Goal: Task Accomplishment & Management: Use online tool/utility

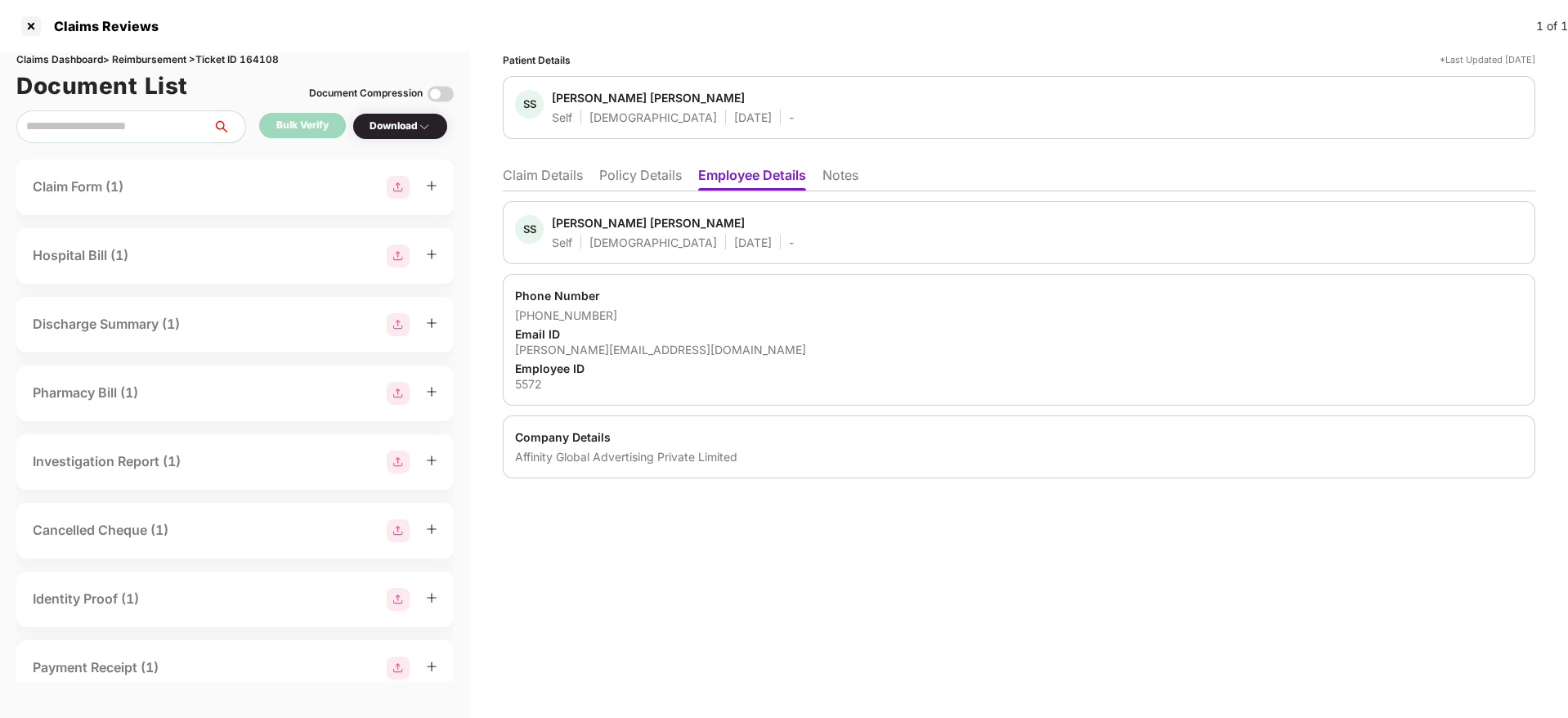
click at [514, 179] on li "Claim Details" at bounding box center [542, 178] width 80 height 23
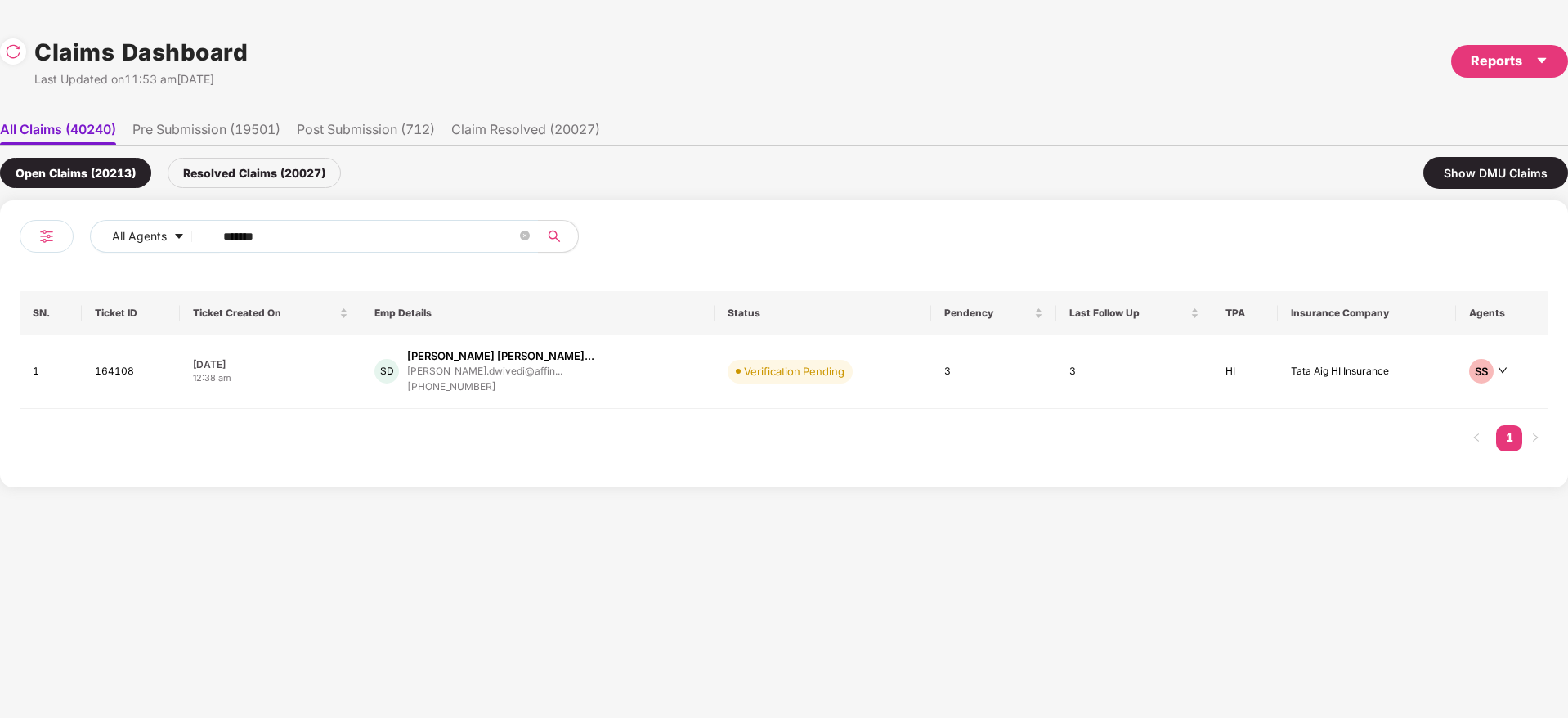
drag, startPoint x: 292, startPoint y: 228, endPoint x: 4, endPoint y: 233, distance: 288.0
click at [0, 233] on div "All Agents ****** SN. Ticket ID Ticket Created On Emp Details Status Pendency L…" at bounding box center [784, 344] width 1568 height 286
paste input "text"
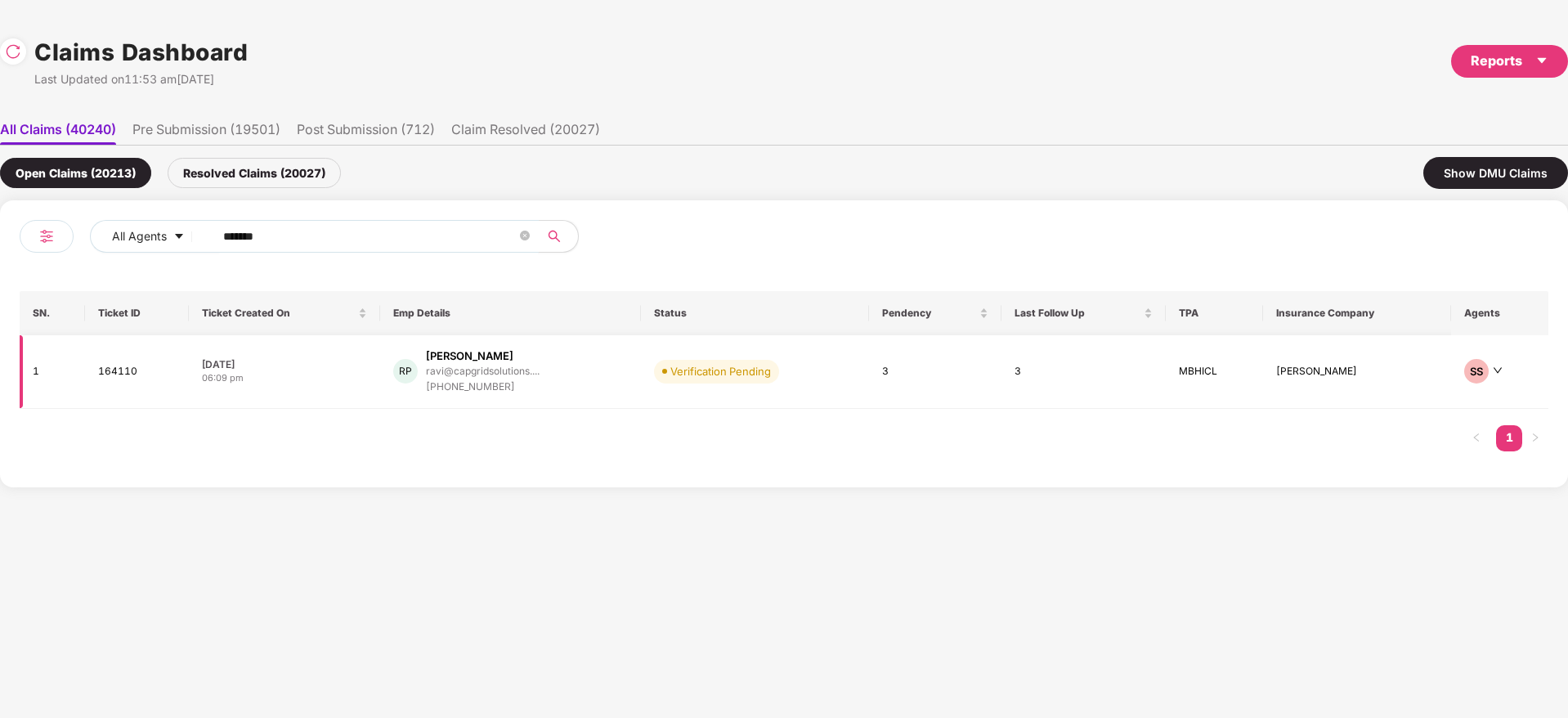
type input "******"
click at [583, 379] on div "RP [PERSON_NAME] P [PERSON_NAME]@capgridsolutions.... [PHONE_NUMBER]" at bounding box center [510, 372] width 235 height 47
drag, startPoint x: 286, startPoint y: 232, endPoint x: 34, endPoint y: 272, distance: 255.2
click at [23, 272] on div "All Agents ****** SN. Ticket ID Ticket Created On Emp Details Status Pendency L…" at bounding box center [784, 344] width 1529 height 248
paste input "text"
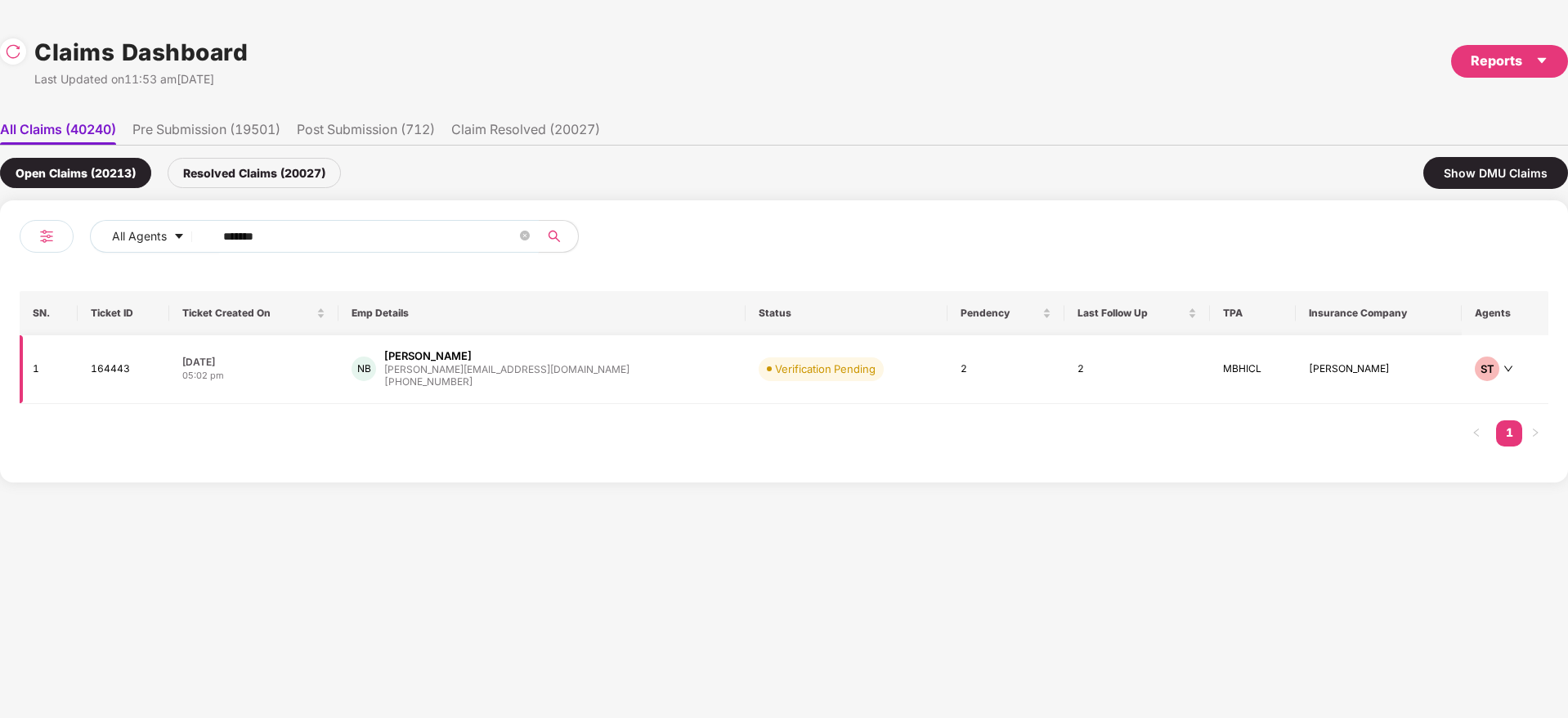
type input "******"
click at [569, 374] on div "NB [PERSON_NAME] Bai [EMAIL_ADDRESS][DOMAIN_NAME] [PHONE_NUMBER]" at bounding box center [542, 369] width 381 height 42
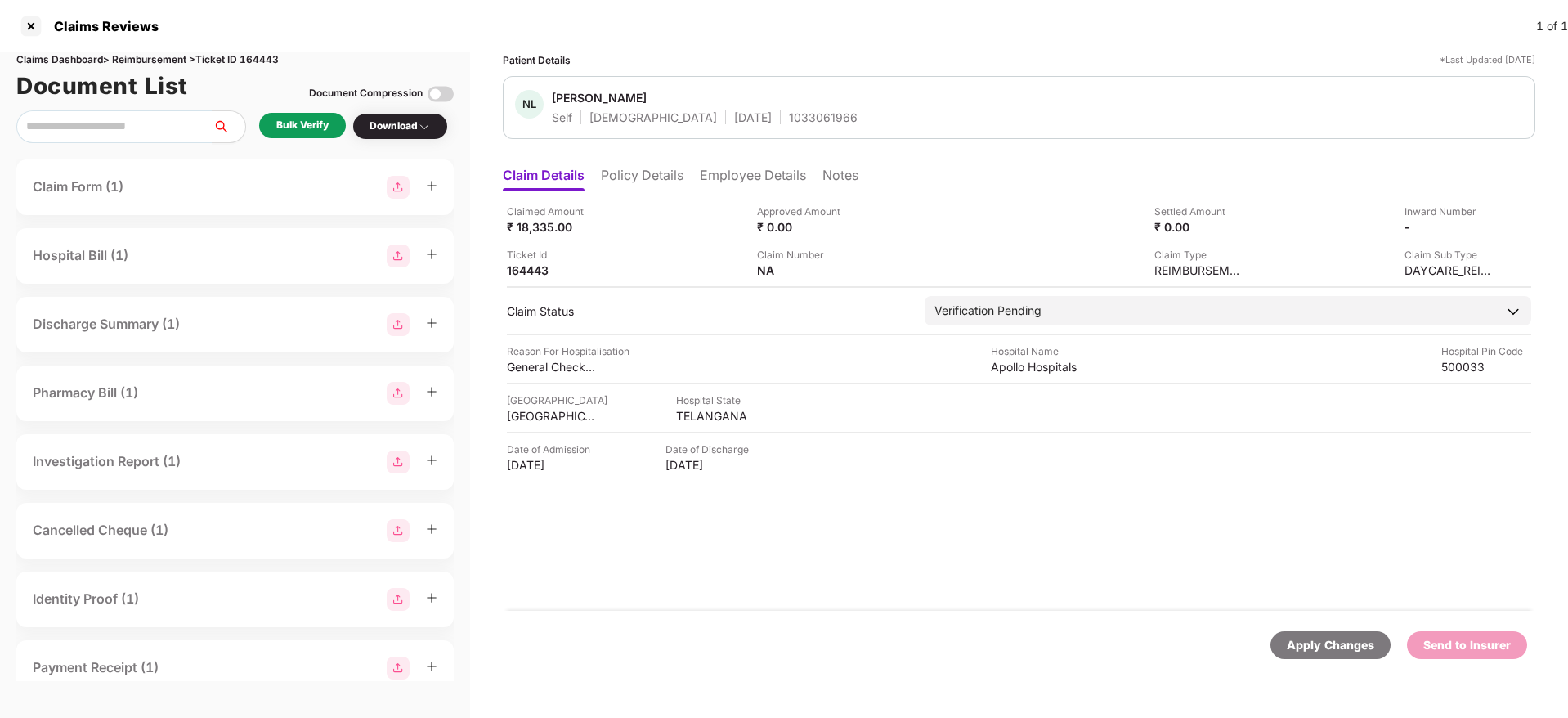
click at [789, 121] on div "1033061966" at bounding box center [823, 116] width 69 height 15
copy div "1033061966"
click at [925, 533] on div "Claimed Amount ₹ 18,335.00 Approved Amount ₹ 0.00 Settled Amount ₹ 0.00 Inward …" at bounding box center [1018, 401] width 1032 height 419
click at [717, 173] on li "Employee Details" at bounding box center [753, 178] width 107 height 23
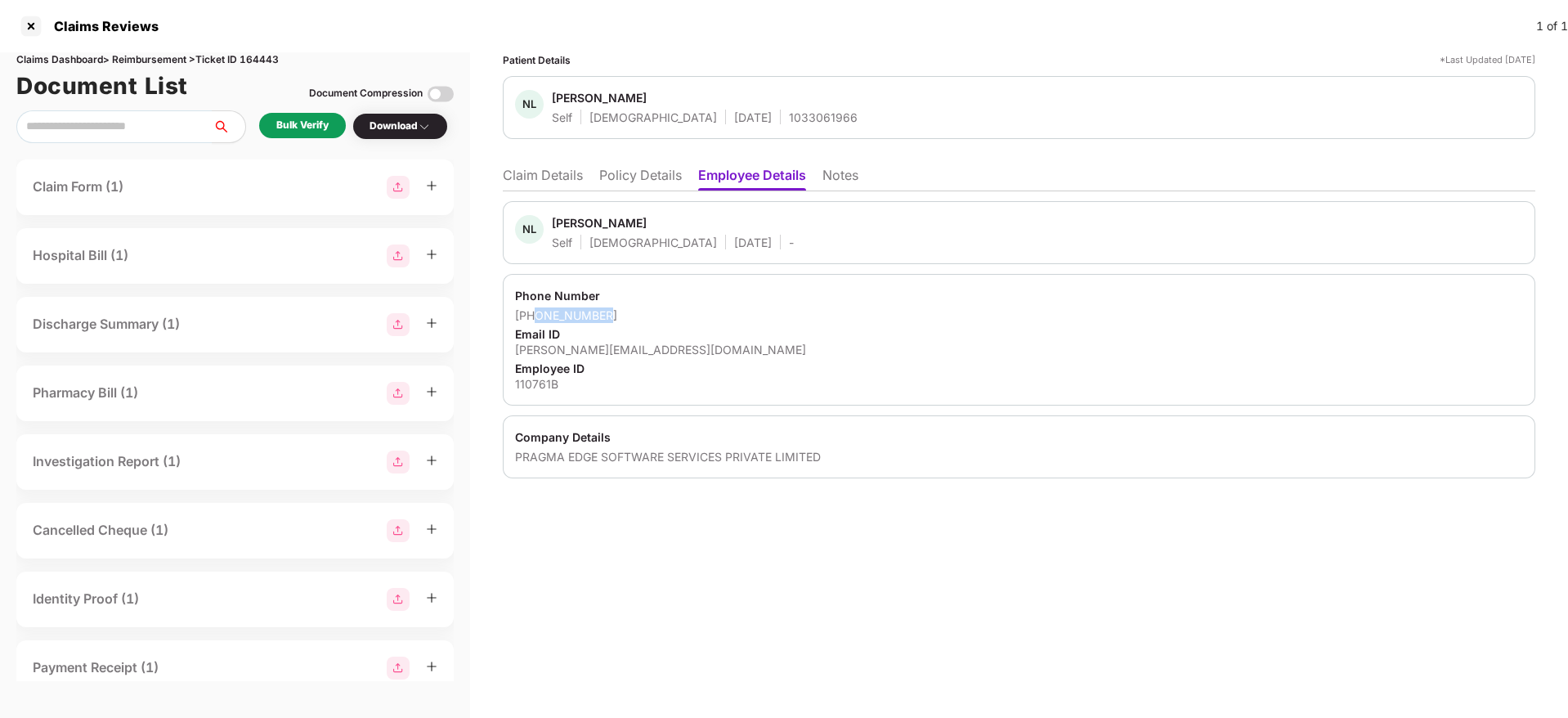
drag, startPoint x: 620, startPoint y: 315, endPoint x: 536, endPoint y: 314, distance: 84.0
click at [536, 314] on div "[PHONE_NUMBER]" at bounding box center [1019, 314] width 1008 height 15
copy div "9966059763"
click at [570, 168] on li "Claim Details" at bounding box center [542, 178] width 80 height 23
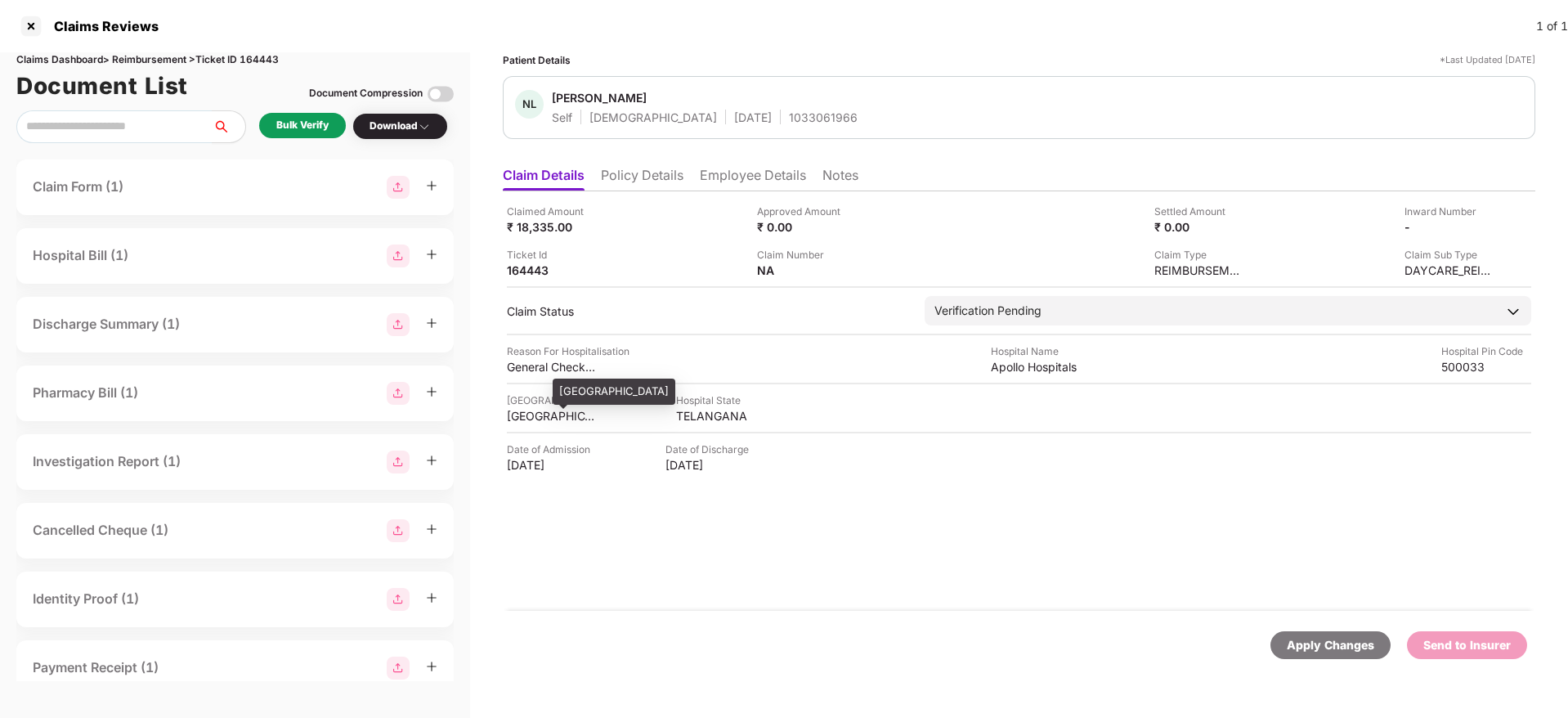
click at [561, 418] on div "[GEOGRAPHIC_DATA]" at bounding box center [552, 415] width 90 height 15
copy div "[GEOGRAPHIC_DATA]"
click at [1001, 371] on div "Apollo Hospitals" at bounding box center [1036, 366] width 90 height 15
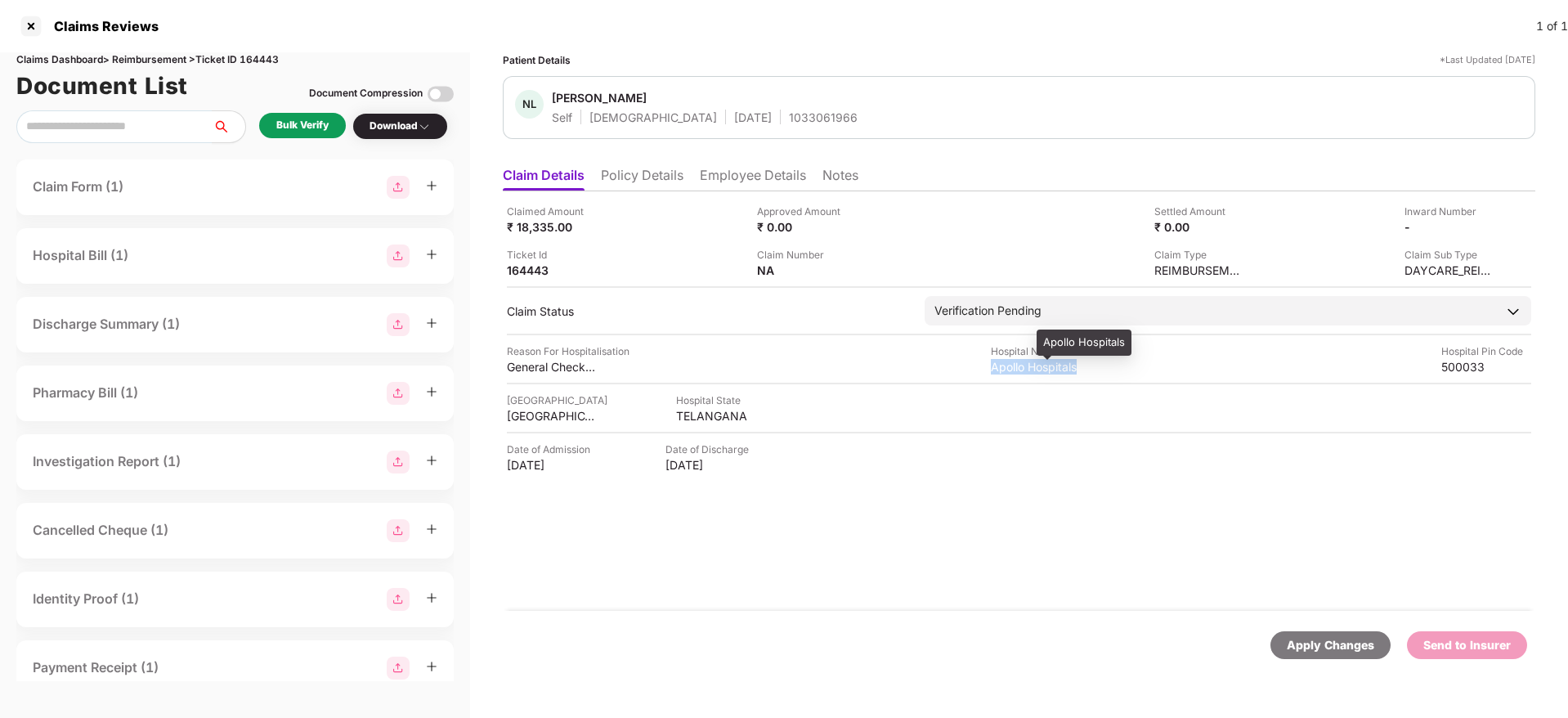
click at [1001, 371] on div "Apollo Hospitals" at bounding box center [1036, 366] width 90 height 15
copy div "Apollo Hospitals"
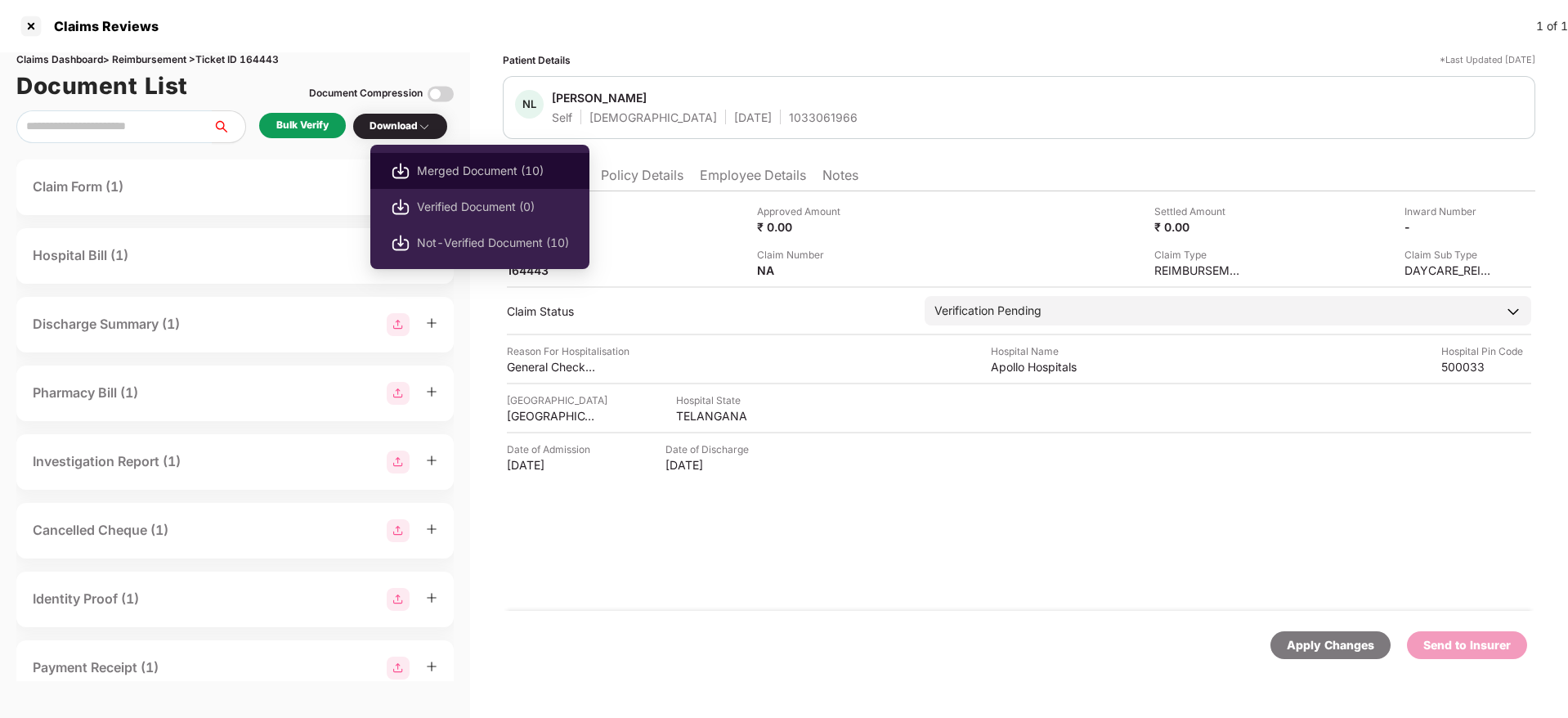
click at [502, 169] on span "Merged Document (10)" at bounding box center [493, 171] width 152 height 18
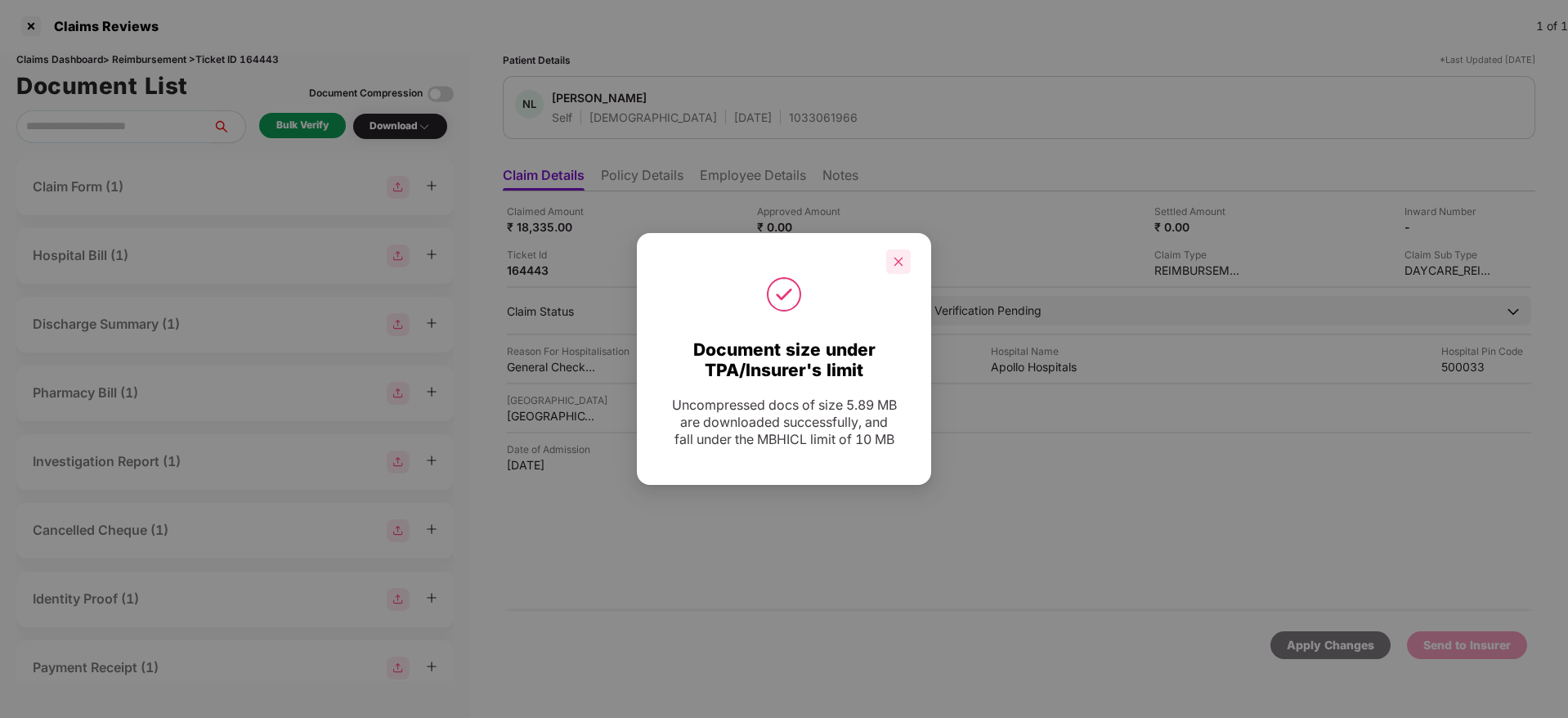
click at [906, 261] on div at bounding box center [898, 261] width 24 height 24
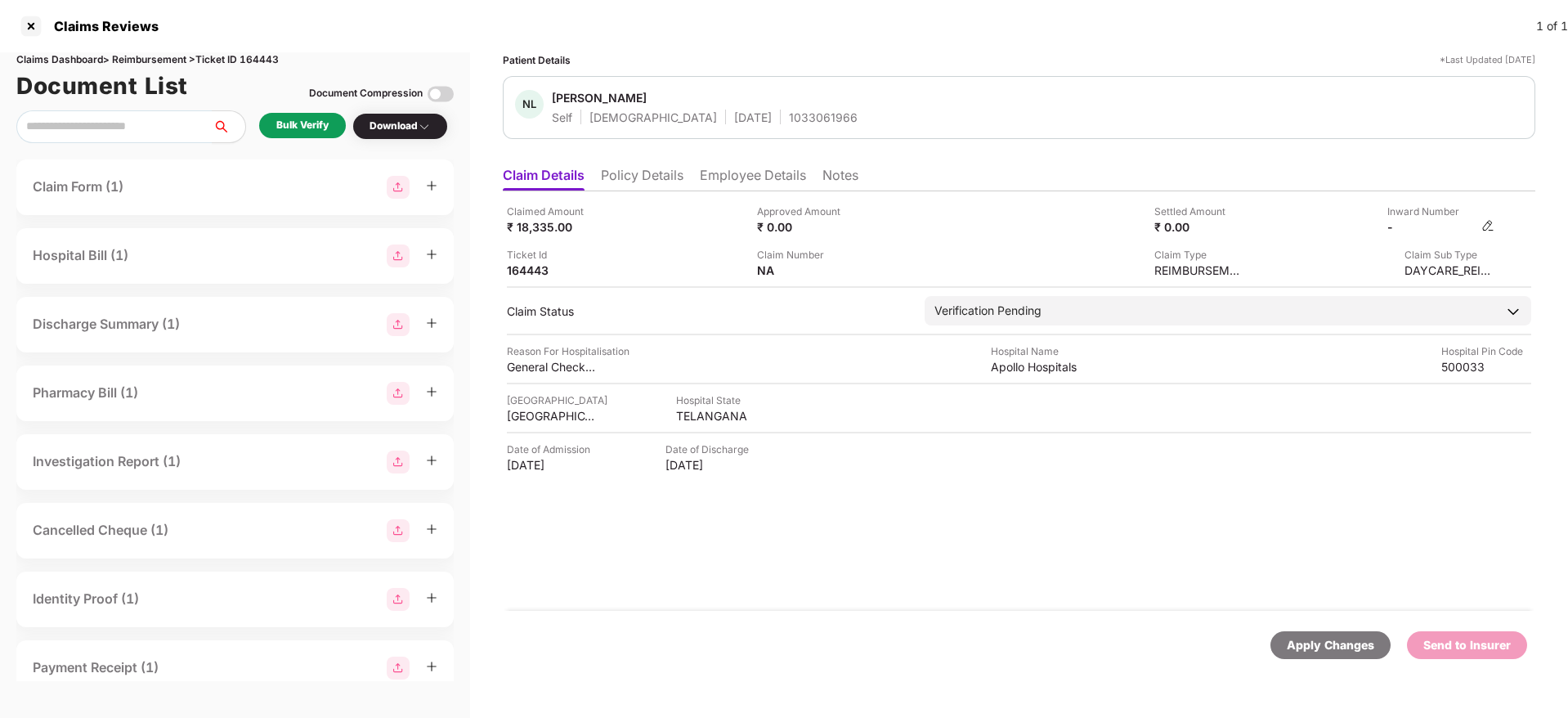
click at [1489, 228] on img at bounding box center [1487, 226] width 13 height 13
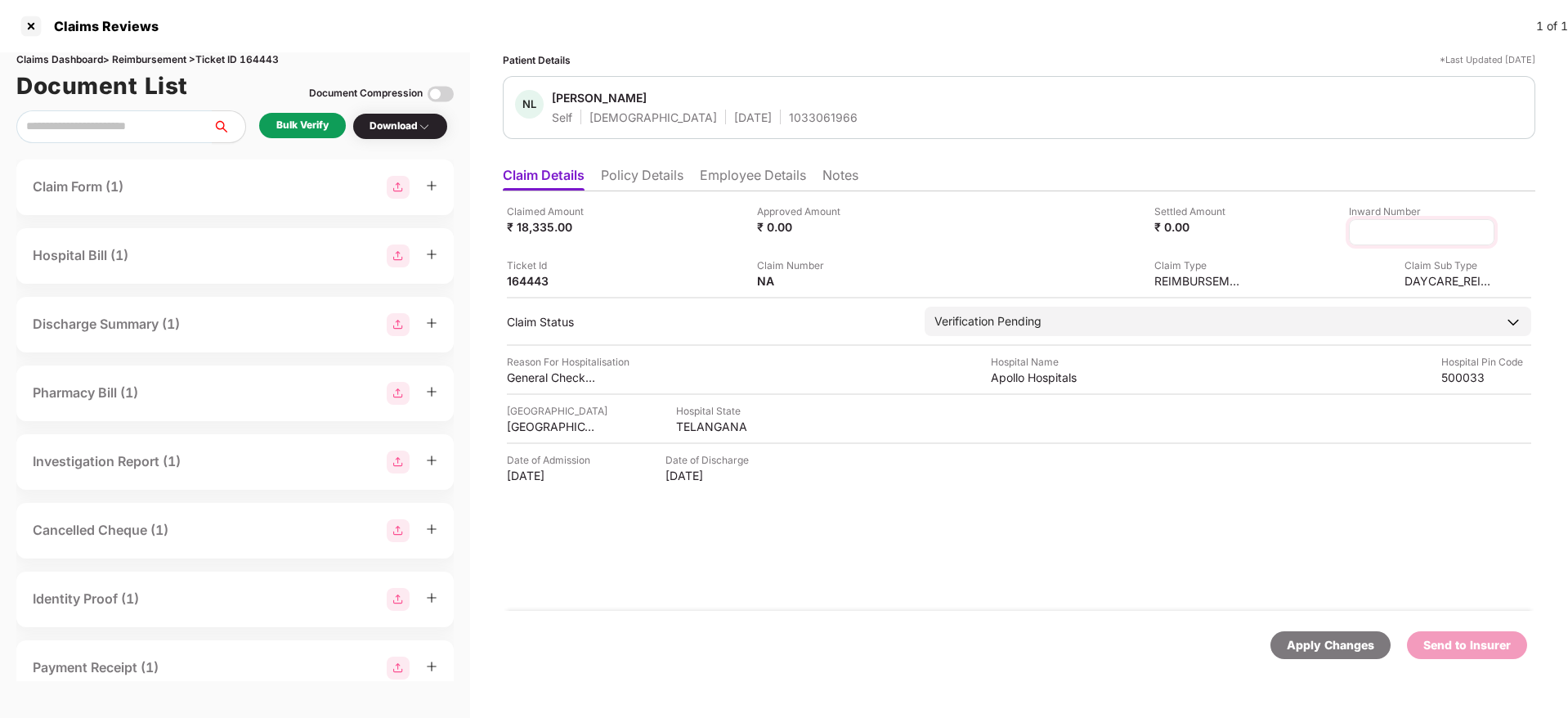
type input "**********"
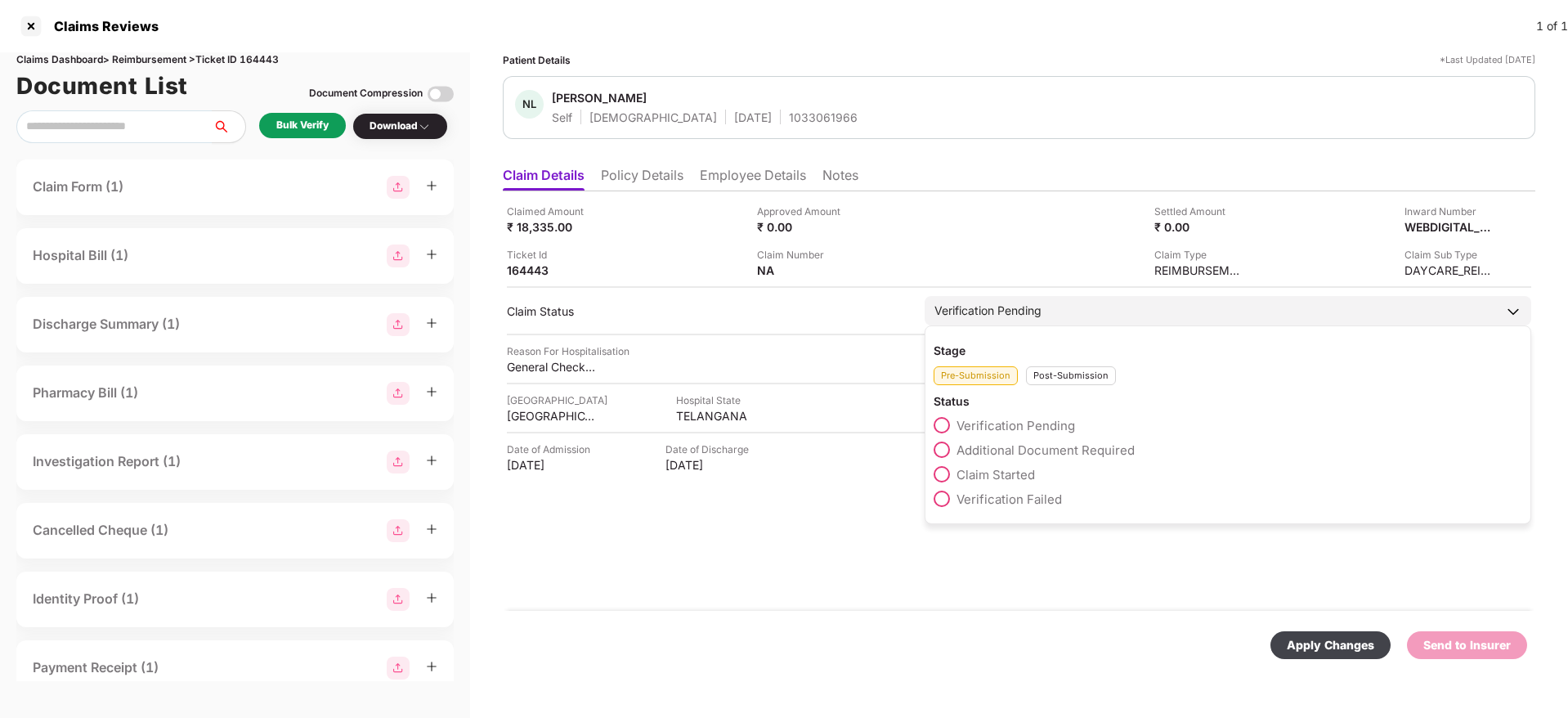
click at [1076, 379] on div "Post-Submission" at bounding box center [1071, 375] width 90 height 19
click at [1024, 456] on span "Claim Under Process" at bounding box center [1018, 449] width 124 height 15
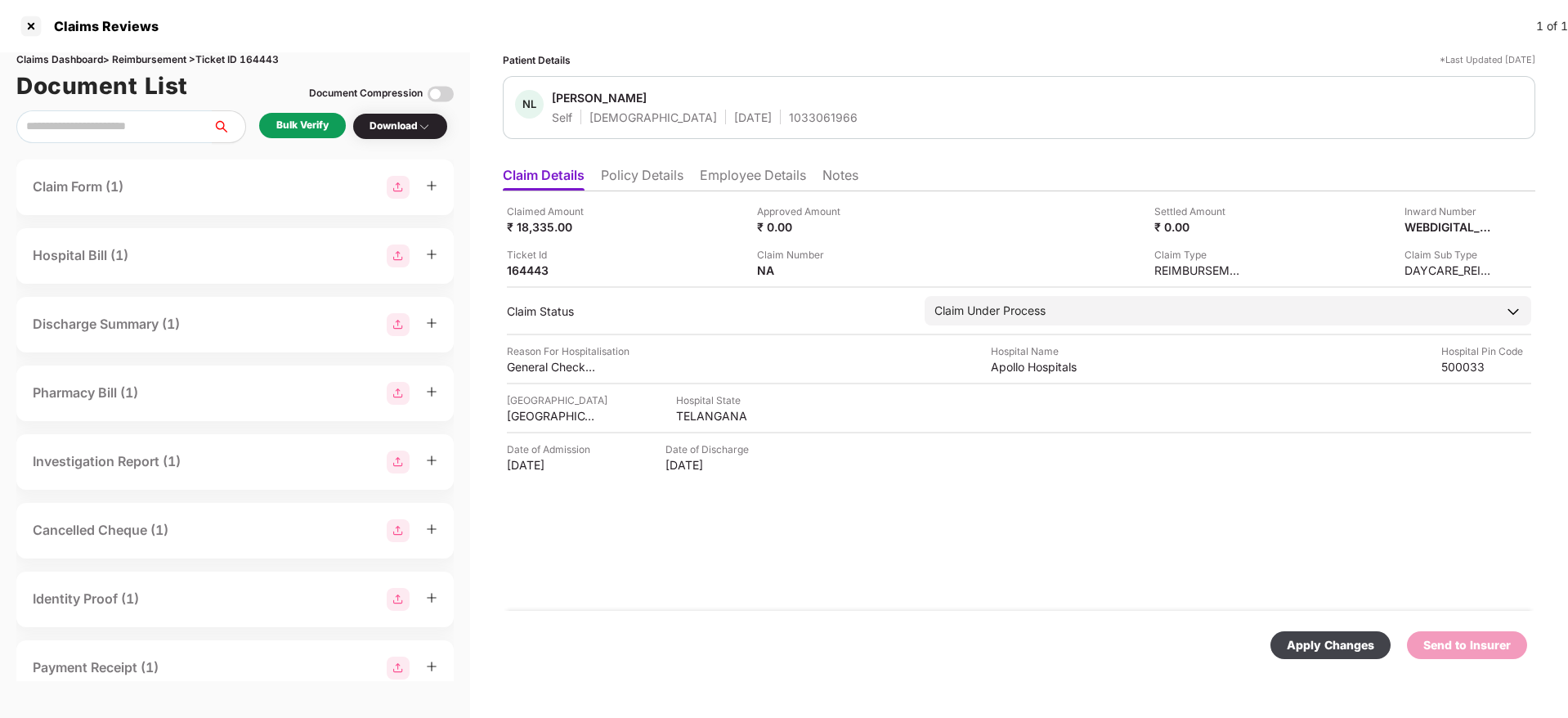
click at [1311, 650] on div "Apply Changes" at bounding box center [1331, 645] width 88 height 18
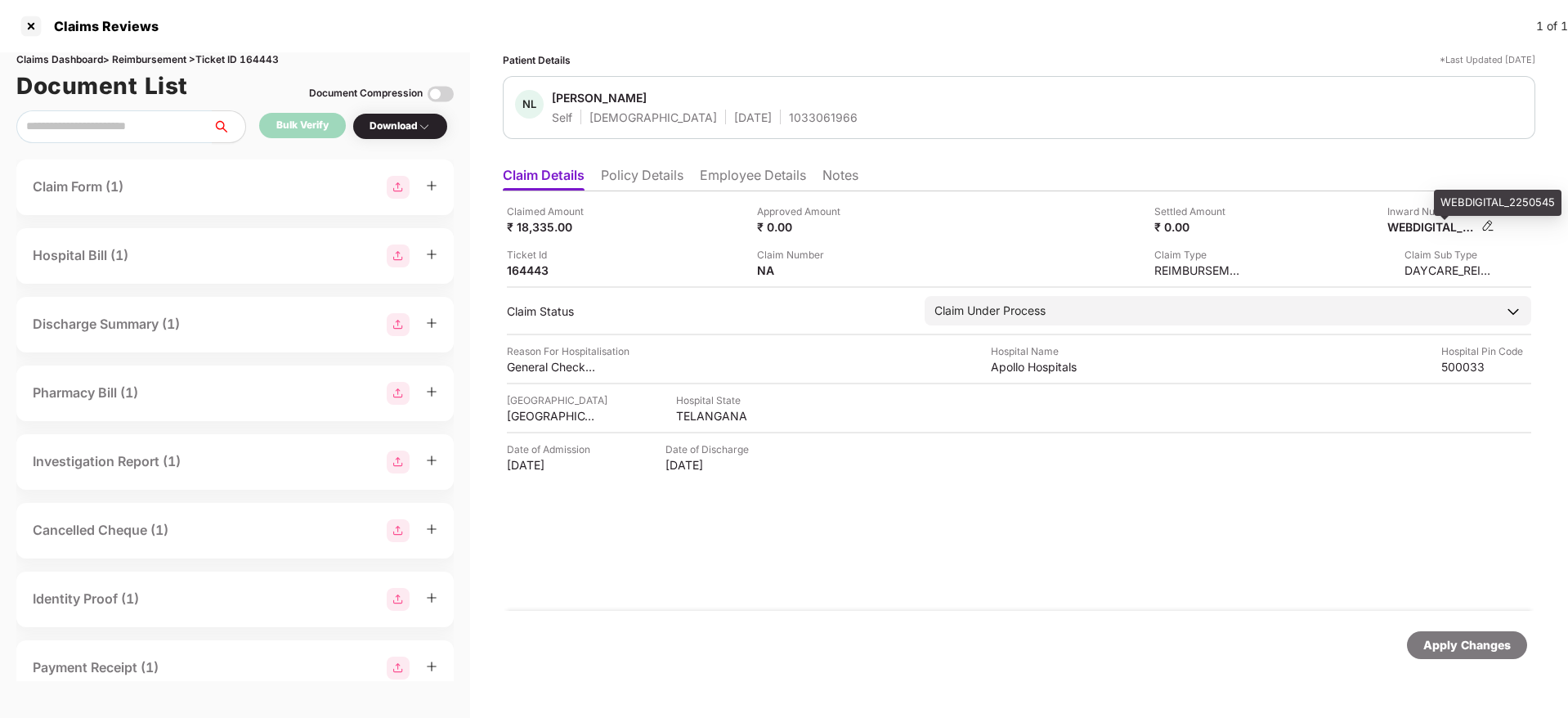
click at [1427, 230] on div "WEBDIGITAL_2250545" at bounding box center [1432, 227] width 90 height 15
copy div
click at [789, 115] on div "1033061966" at bounding box center [823, 116] width 69 height 15
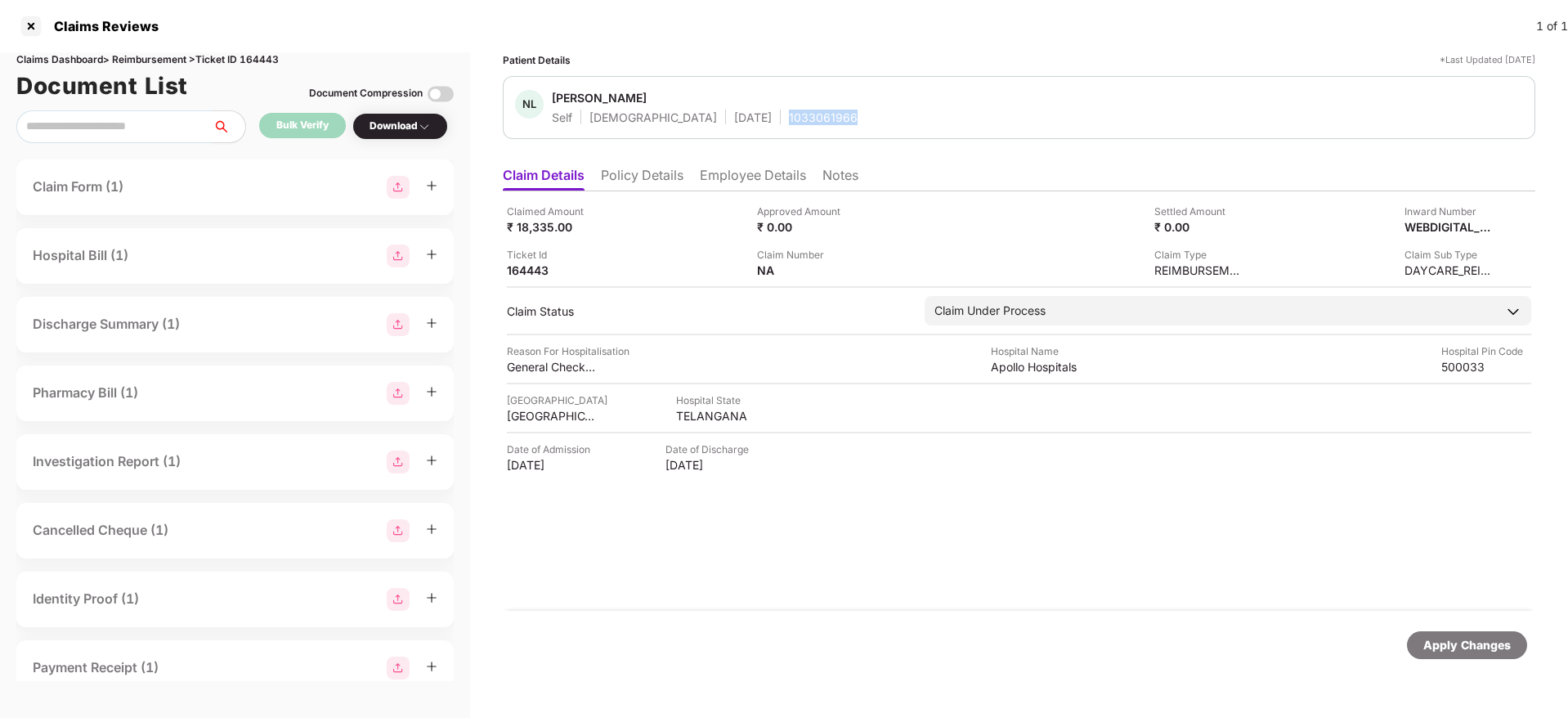
click at [789, 115] on div "1033061966" at bounding box center [823, 116] width 69 height 15
copy div "1033061966"
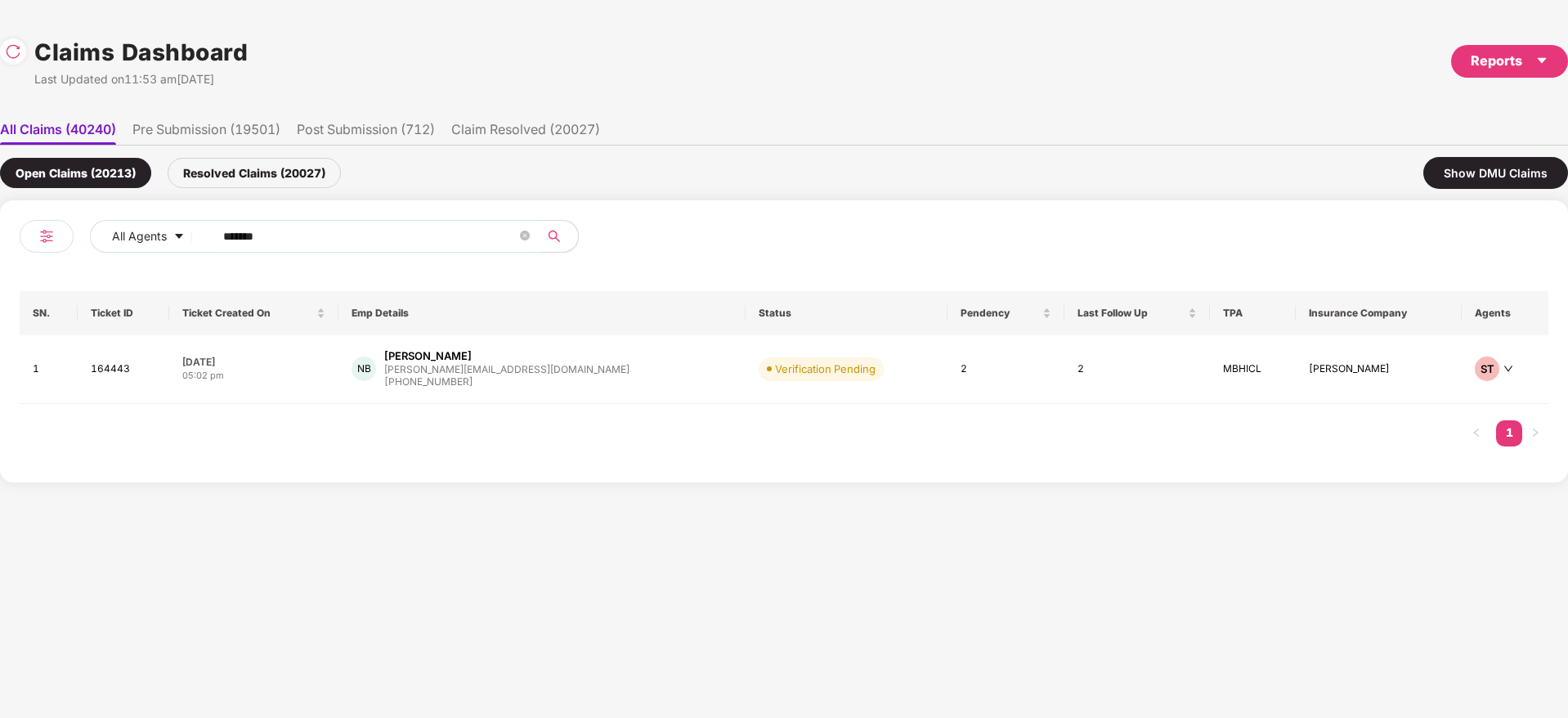
drag, startPoint x: 358, startPoint y: 229, endPoint x: 289, endPoint y: 254, distance: 73.4
click at [0, 233] on div "All Agents ****** SN. Ticket ID Ticket Created On Emp Details Status Pendency L…" at bounding box center [784, 341] width 1568 height 282
paste input "text"
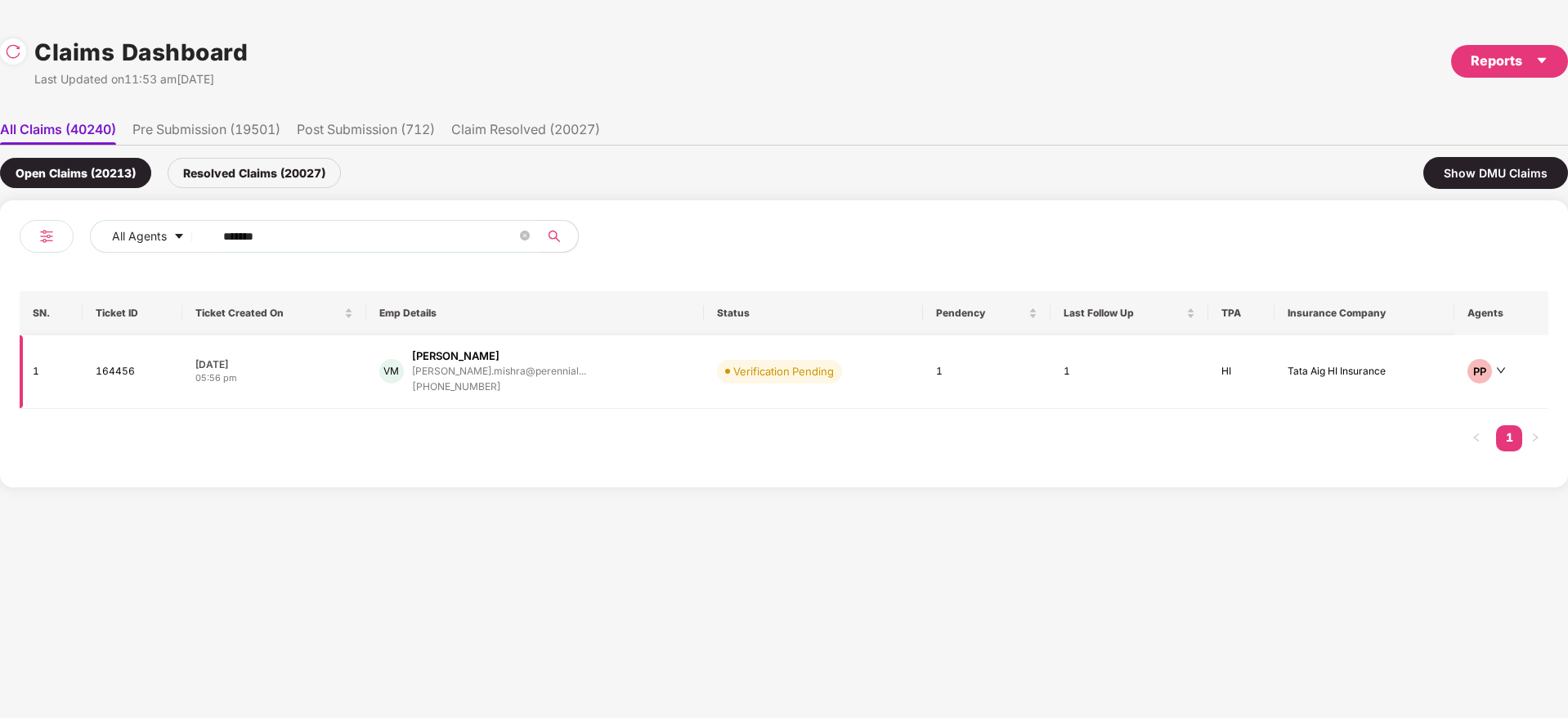
type input "******"
click at [578, 378] on div "VM [PERSON_NAME] [PERSON_NAME].mishra@perennial... [PHONE_NUMBER]" at bounding box center [536, 372] width 312 height 47
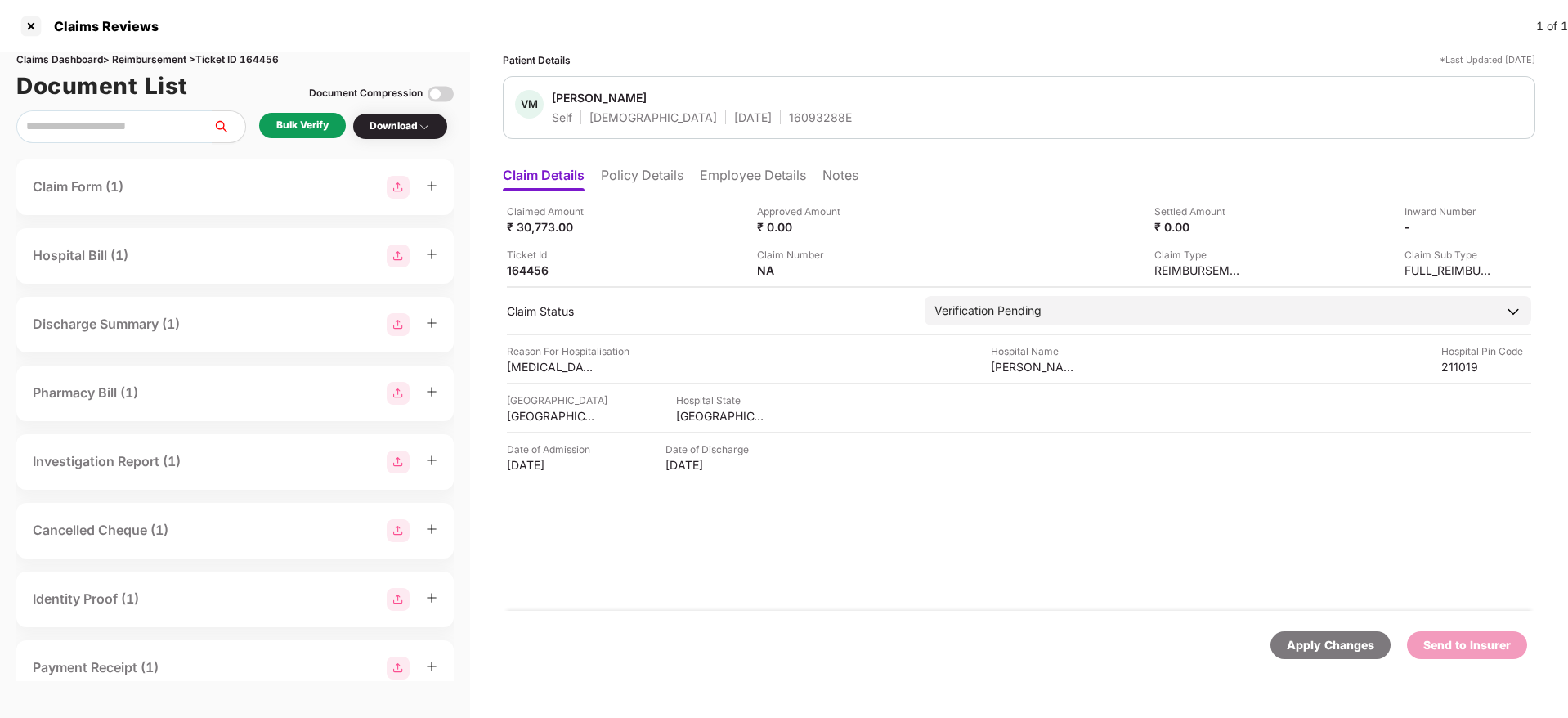
click at [663, 179] on li "Policy Details" at bounding box center [642, 178] width 82 height 23
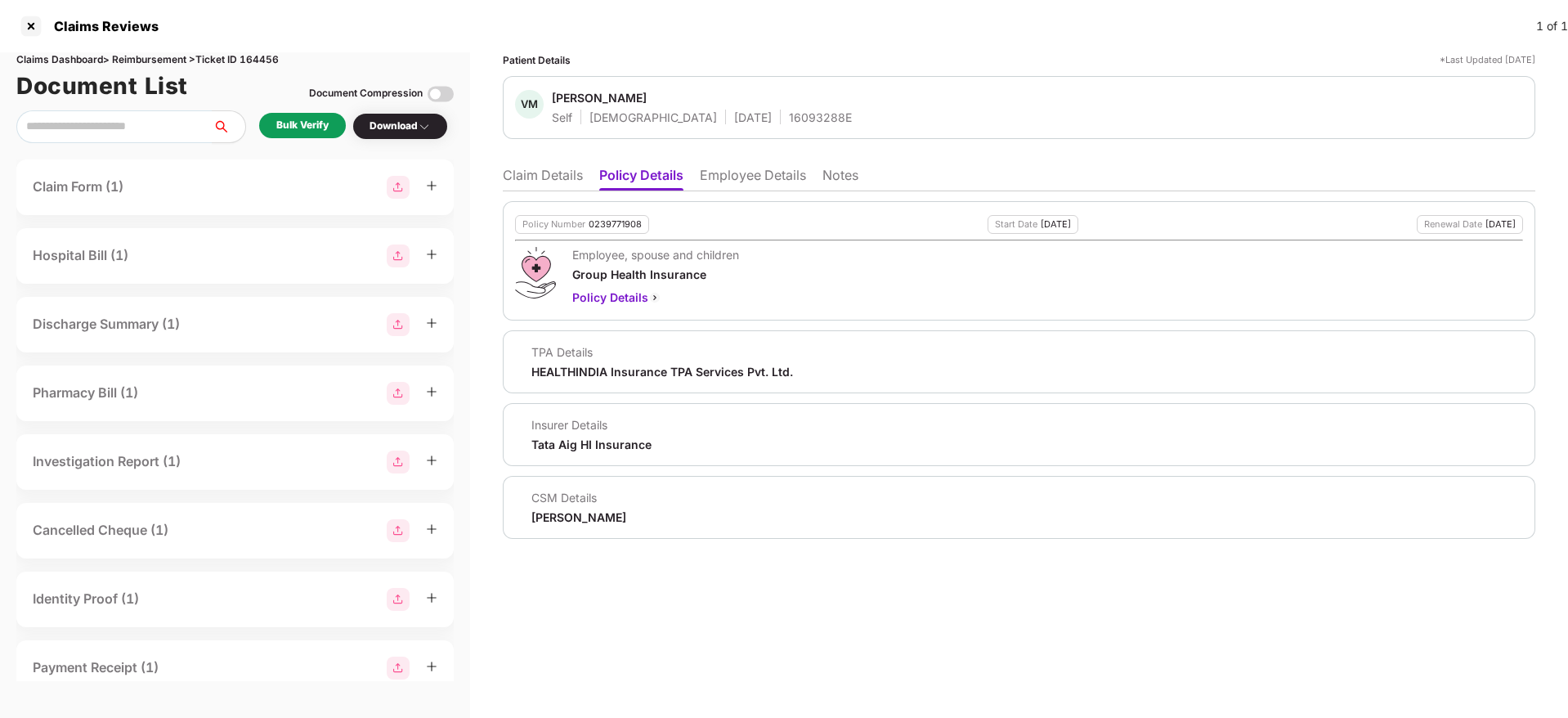
click at [541, 177] on li "Claim Details" at bounding box center [542, 178] width 80 height 23
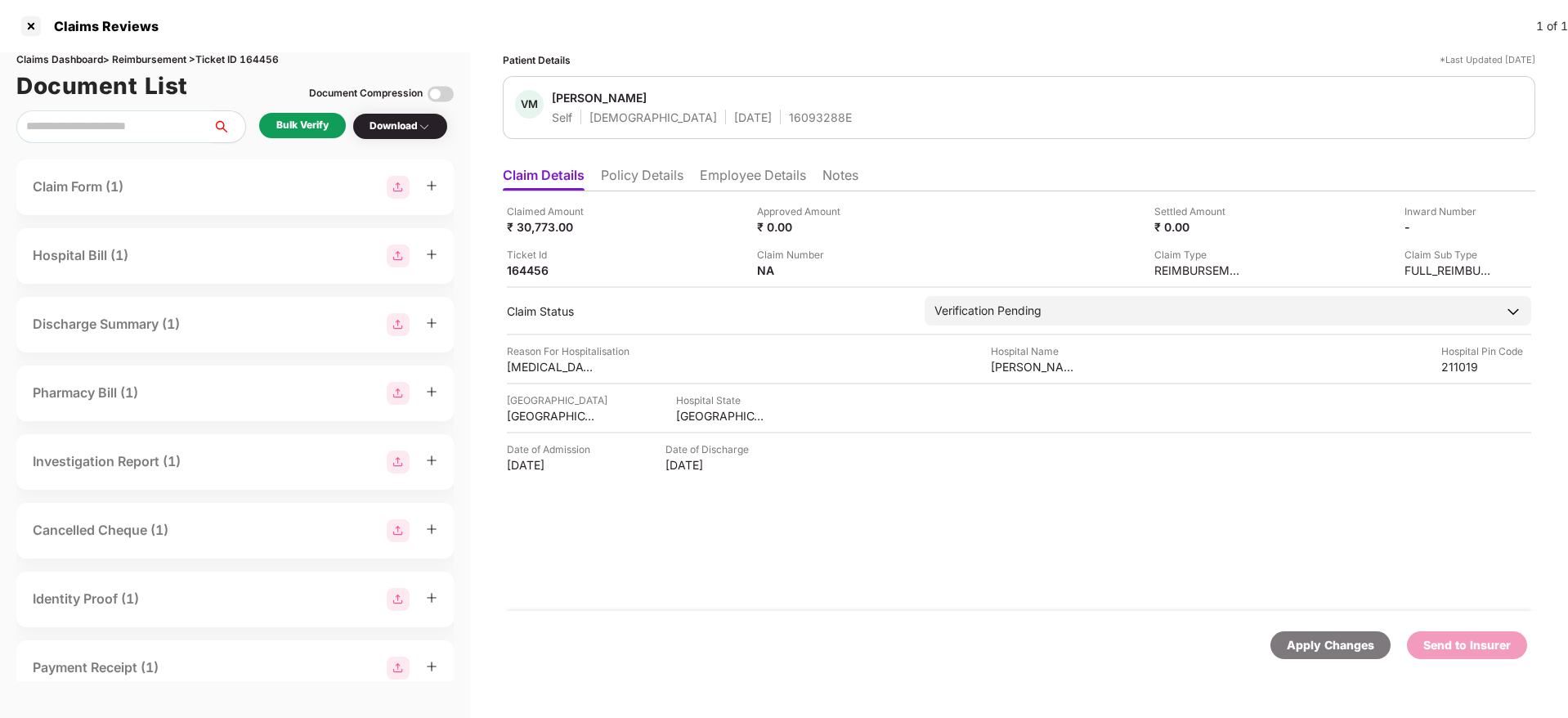
click at [330, 122] on div "Bulk Verify" at bounding box center [302, 125] width 87 height 25
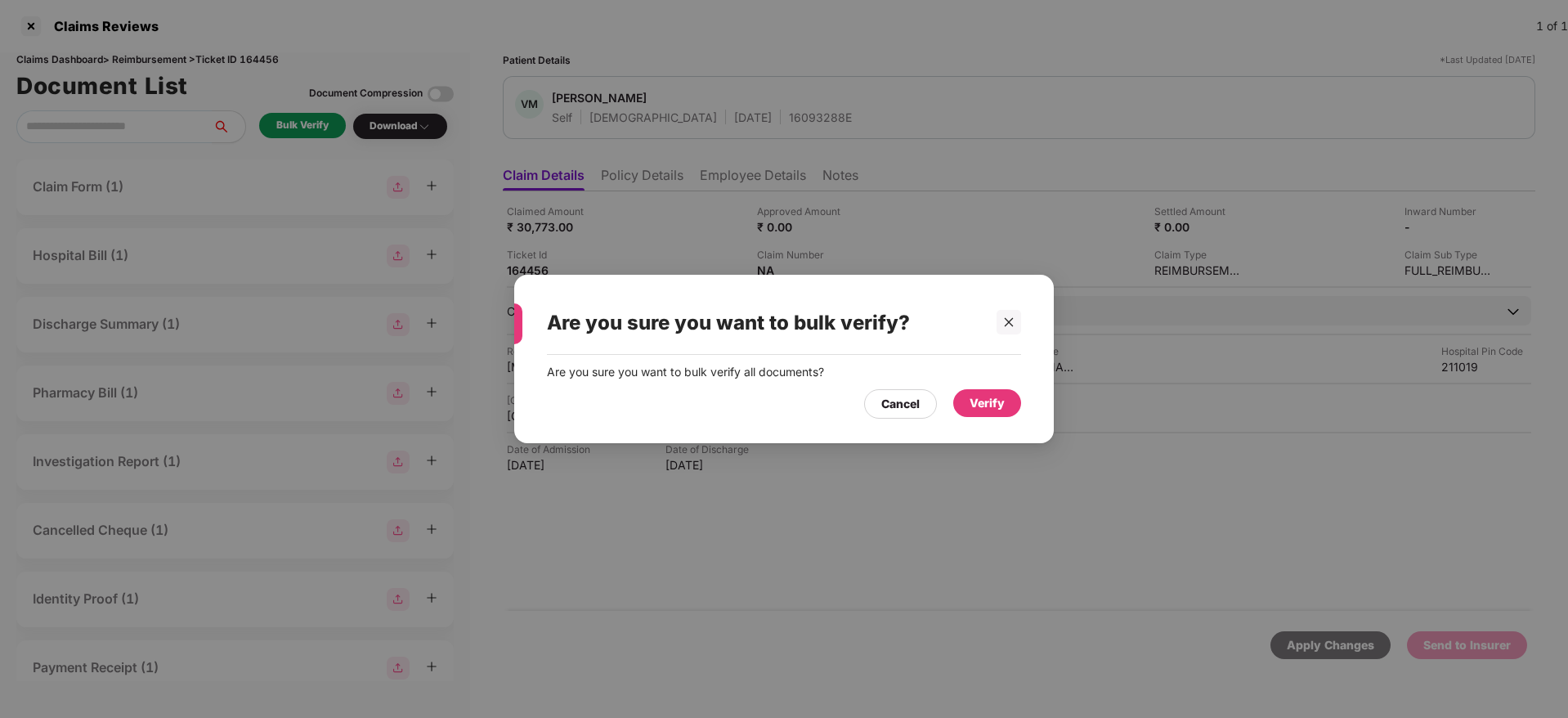
click at [990, 396] on div "Verify" at bounding box center [987, 403] width 35 height 18
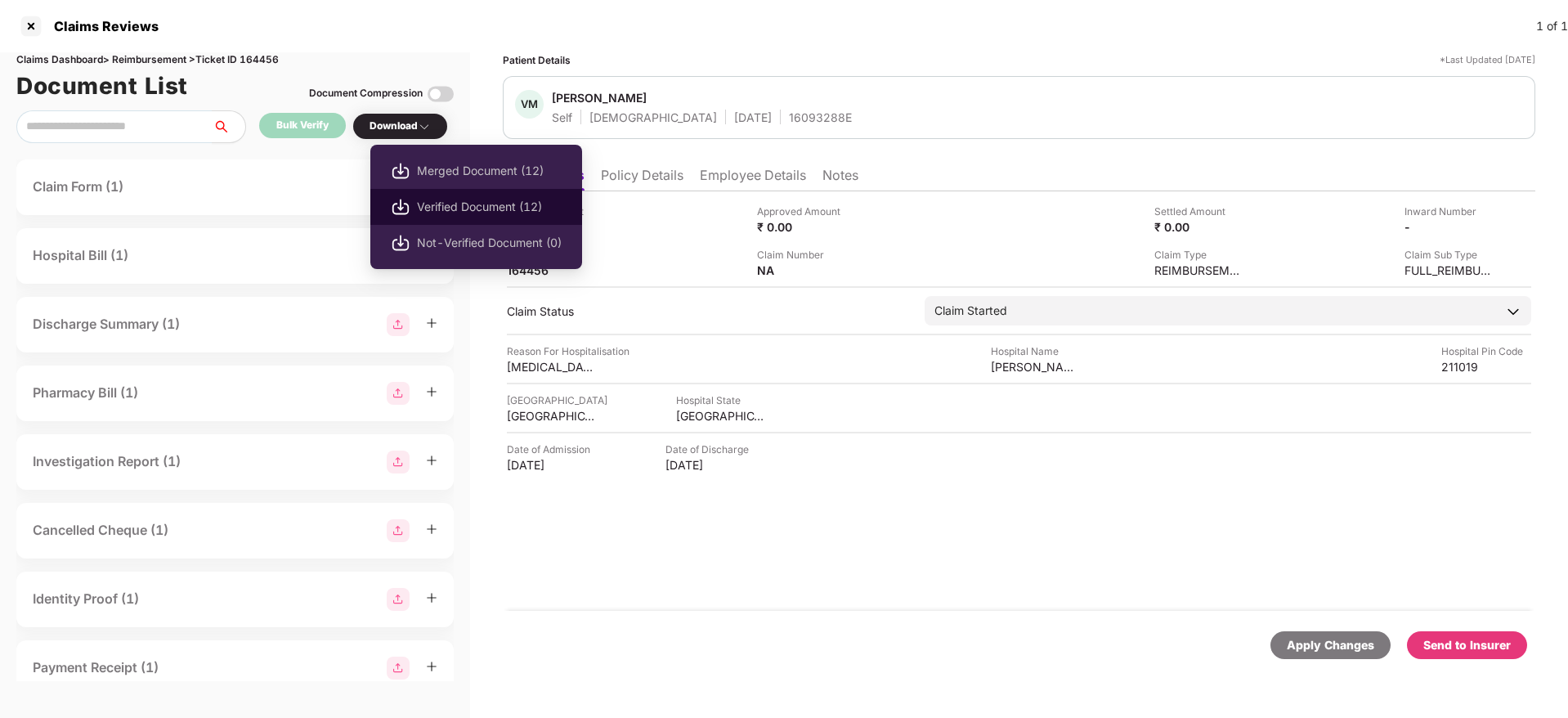
click at [482, 208] on span "Verified Document (12)" at bounding box center [490, 207] width 145 height 18
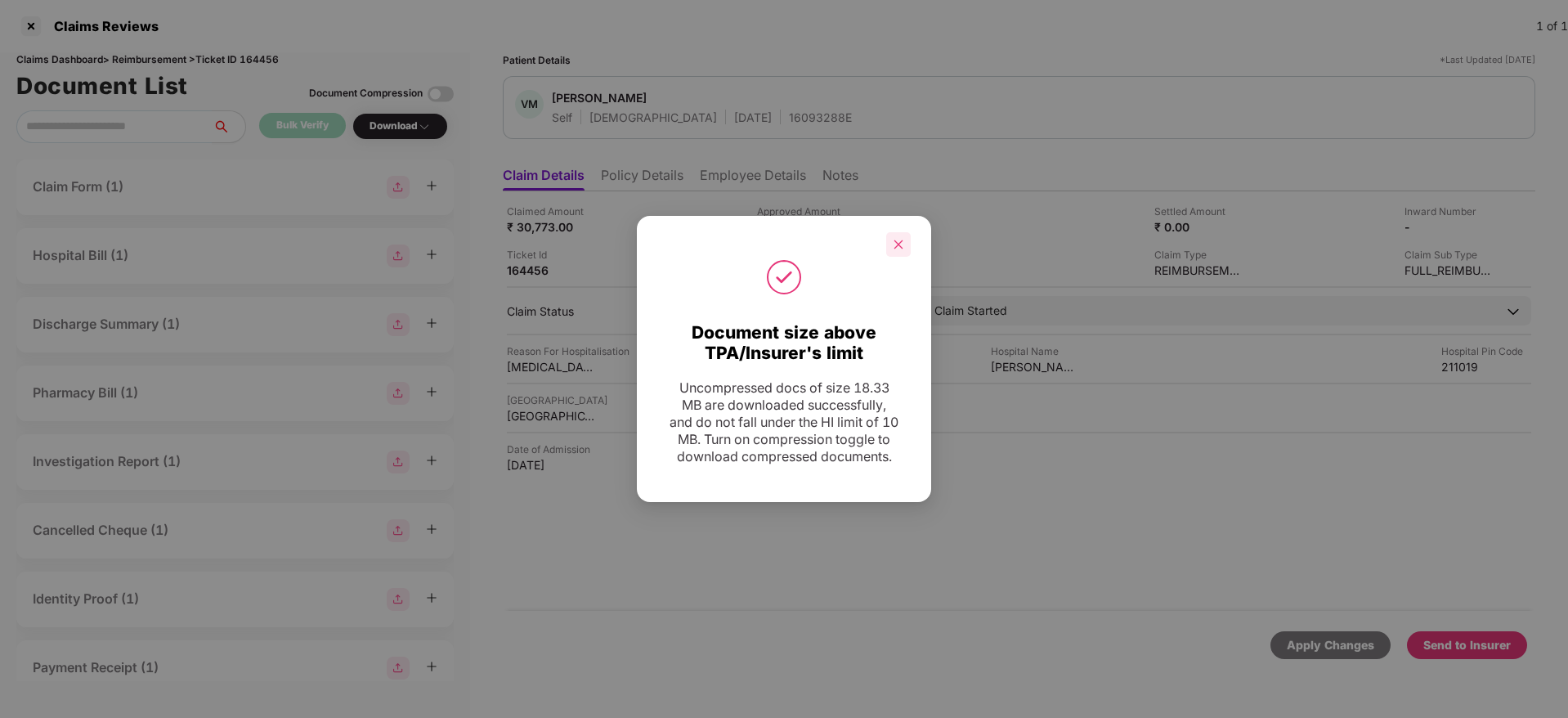
click at [895, 240] on icon "close" at bounding box center [899, 244] width 9 height 9
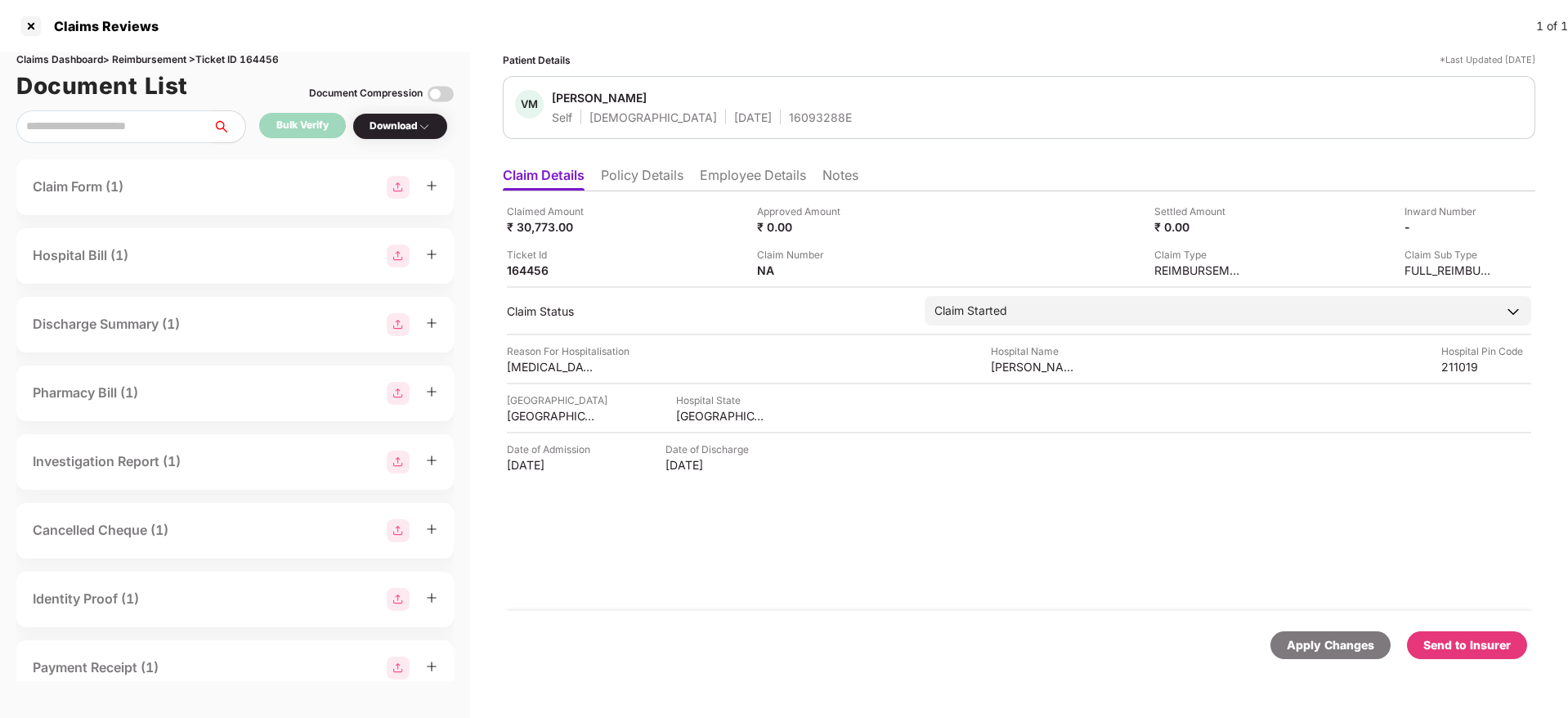
click at [1470, 647] on div "Send to Insurer" at bounding box center [1467, 645] width 88 height 18
click at [823, 600] on div "Claimed Amount ₹ 30,773.00 Approved Amount ₹ 0.00 Settled Amount ₹ 0.00 Inward …" at bounding box center [1018, 401] width 1032 height 419
click at [709, 557] on div "Claimed Amount ₹ 30,773.00 Approved Amount ₹ 0.00 Settled Amount ₹ 0.00 Inward …" at bounding box center [1018, 401] width 1032 height 419
click at [770, 575] on div "Claimed Amount ₹ 30,773.00 Approved Amount ₹ 0.00 Settled Amount ₹ 0.00 Inward …" at bounding box center [1018, 401] width 1032 height 419
